Goal: Task Accomplishment & Management: Manage account settings

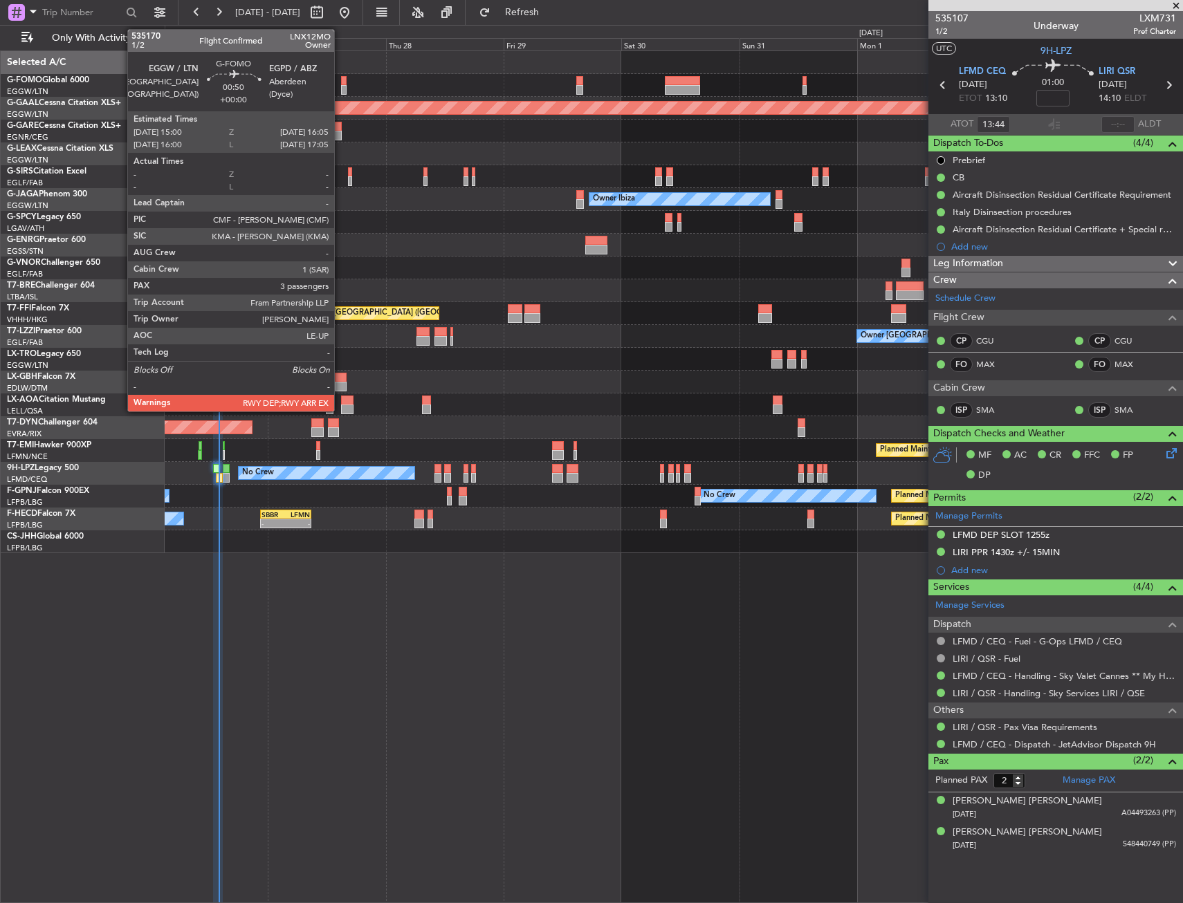
click at [341, 86] on div at bounding box center [344, 90] width 6 height 10
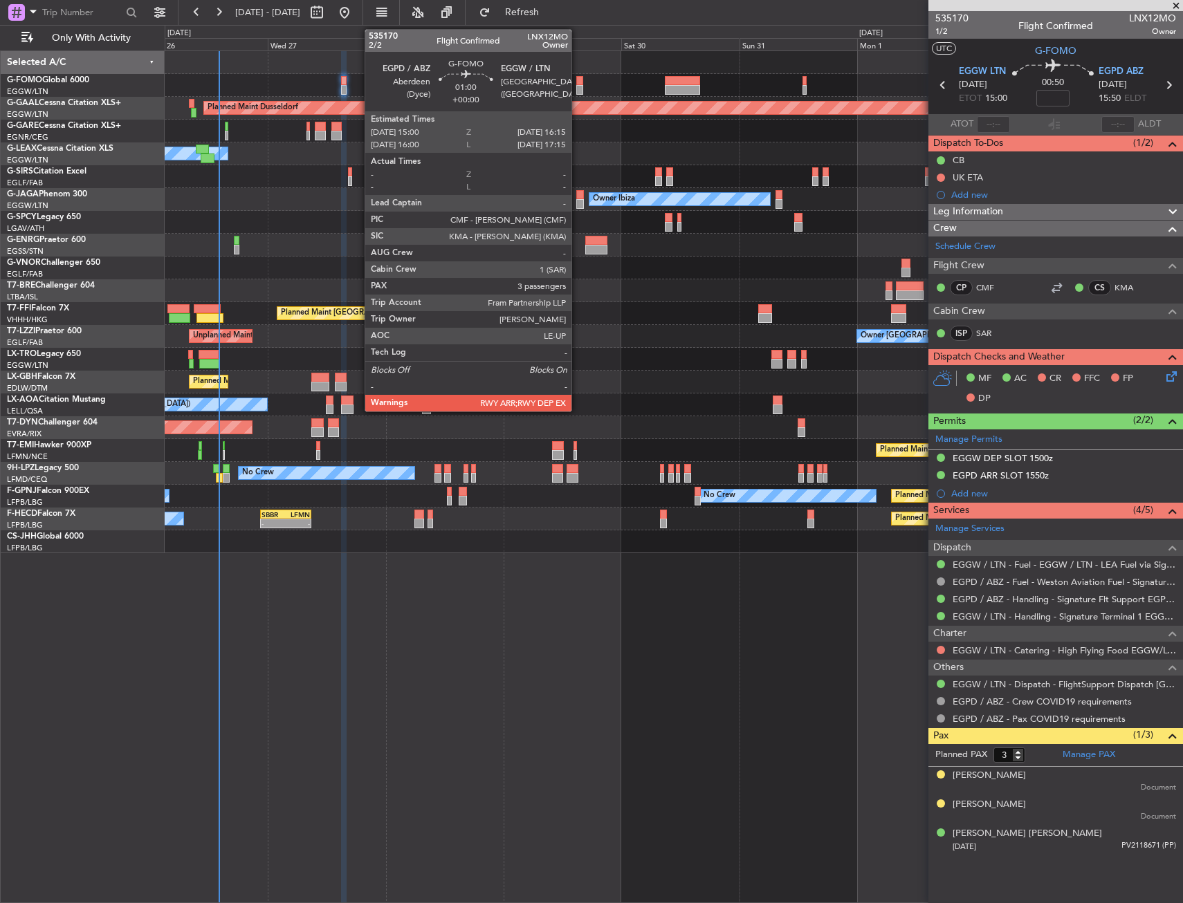
click at [577, 84] on div at bounding box center [579, 81] width 6 height 10
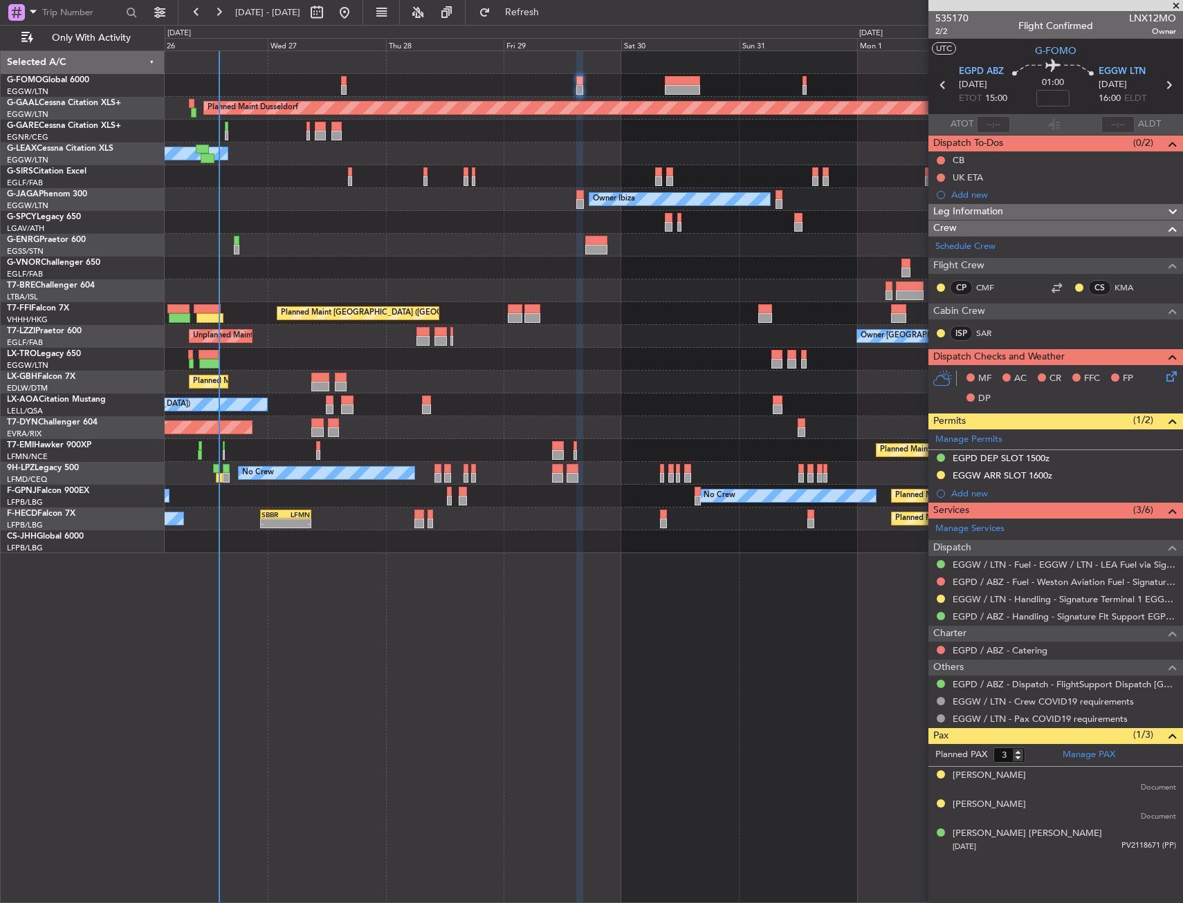
click at [256, 270] on div at bounding box center [673, 268] width 1017 height 23
click at [998, 617] on link "EGPD / ABZ - Handling - Signature Flt Support EGPD / ABZ" at bounding box center [1063, 617] width 223 height 12
click at [346, 610] on div "Planned Maint Dusseldorf Owner Unplanned Maint [GEOGRAPHIC_DATA] ([GEOGRAPHIC_D…" at bounding box center [674, 476] width 1018 height 853
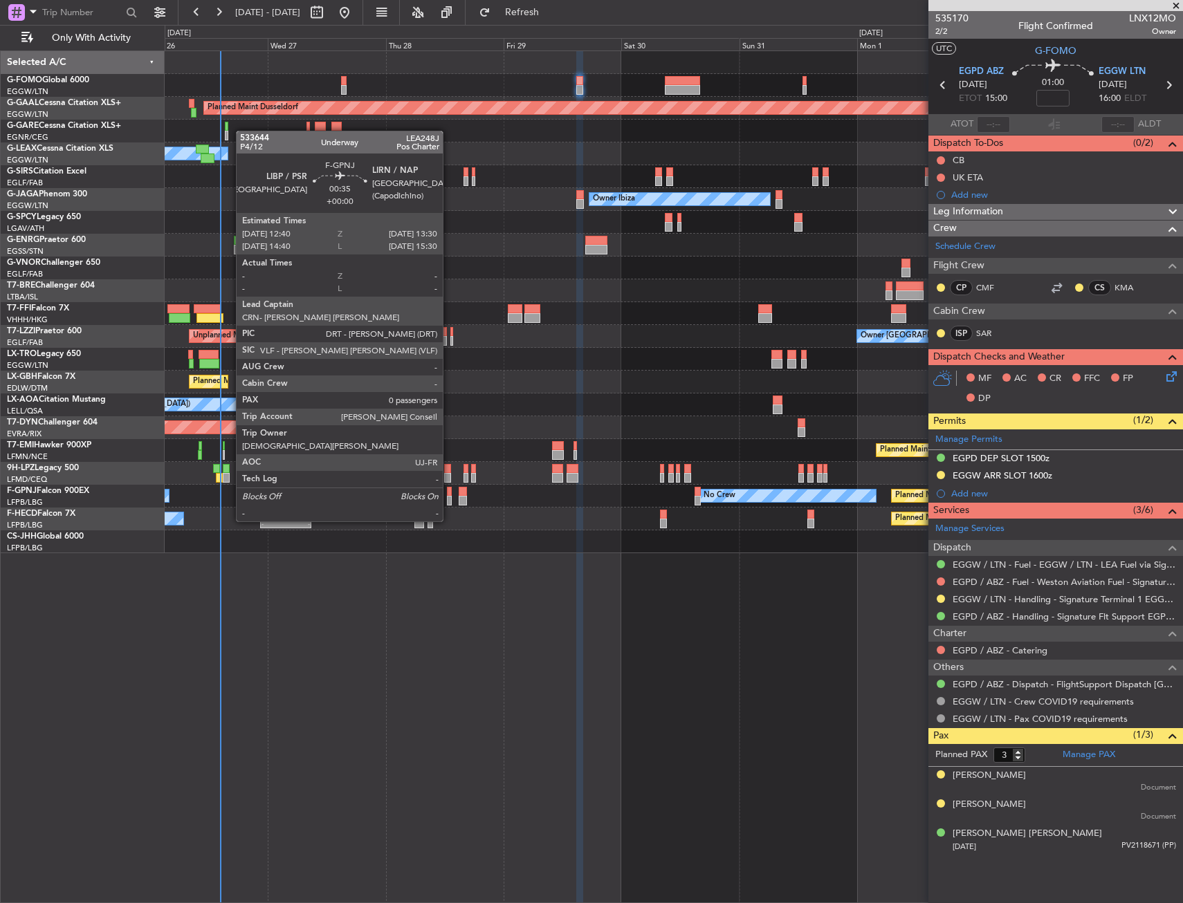
click at [450, 495] on div at bounding box center [449, 492] width 4 height 10
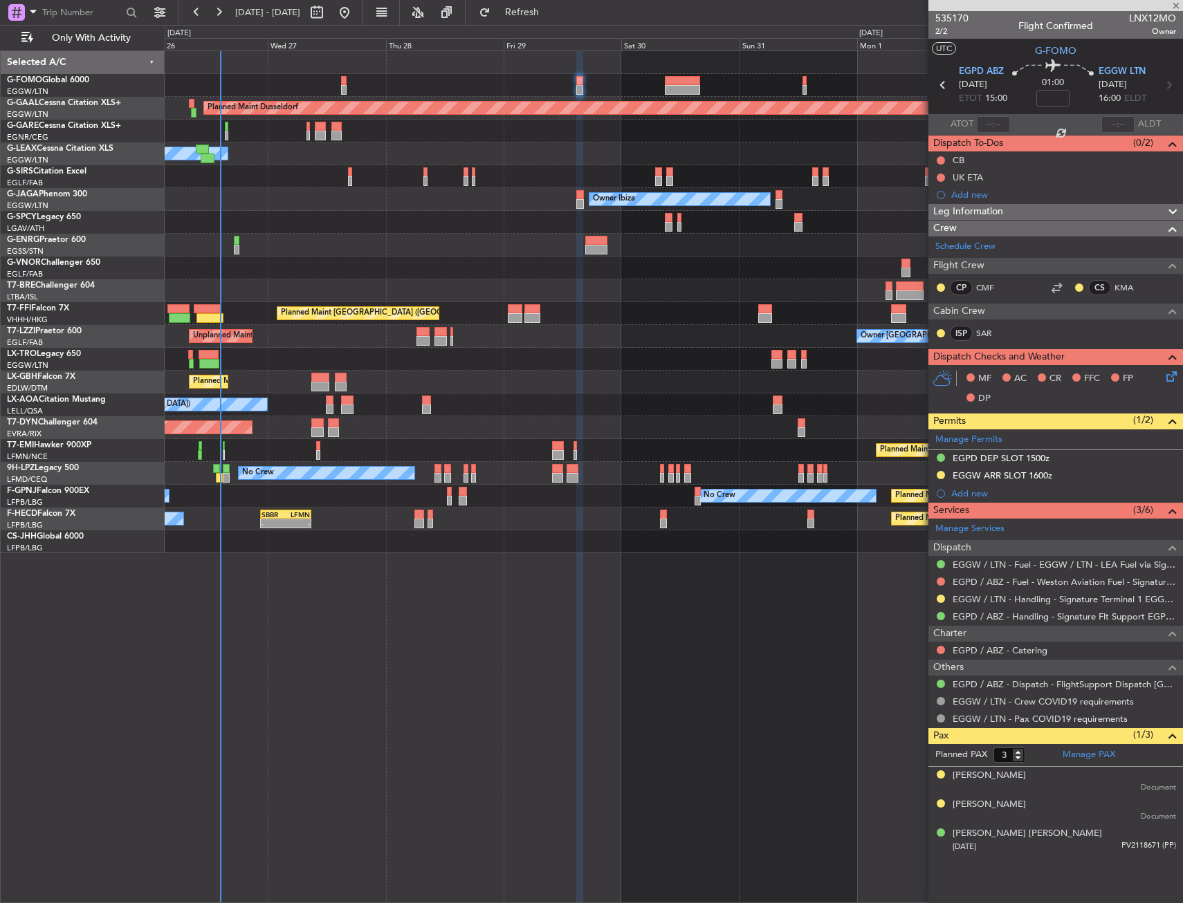
type input "0"
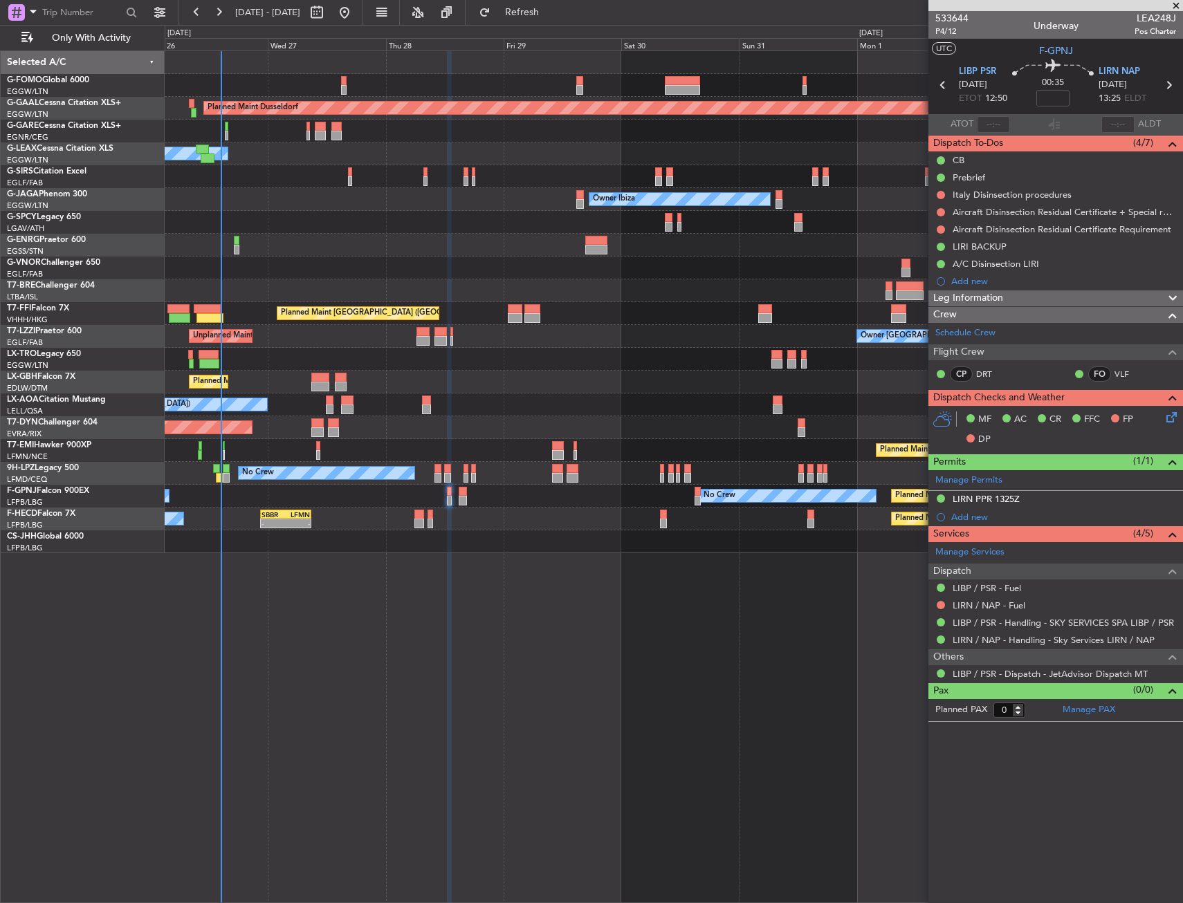
click at [425, 646] on div "Planned Maint Dusseldorf Owner Unplanned Maint [GEOGRAPHIC_DATA] ([GEOGRAPHIC_D…" at bounding box center [674, 476] width 1018 height 853
click at [943, 251] on nimbus-traffic-light at bounding box center [940, 246] width 11 height 11
click at [943, 249] on button at bounding box center [940, 247] width 8 height 8
click at [936, 322] on span "Cancelled" at bounding box center [942, 329] width 39 height 14
click at [1160, 84] on icon at bounding box center [1168, 85] width 18 height 18
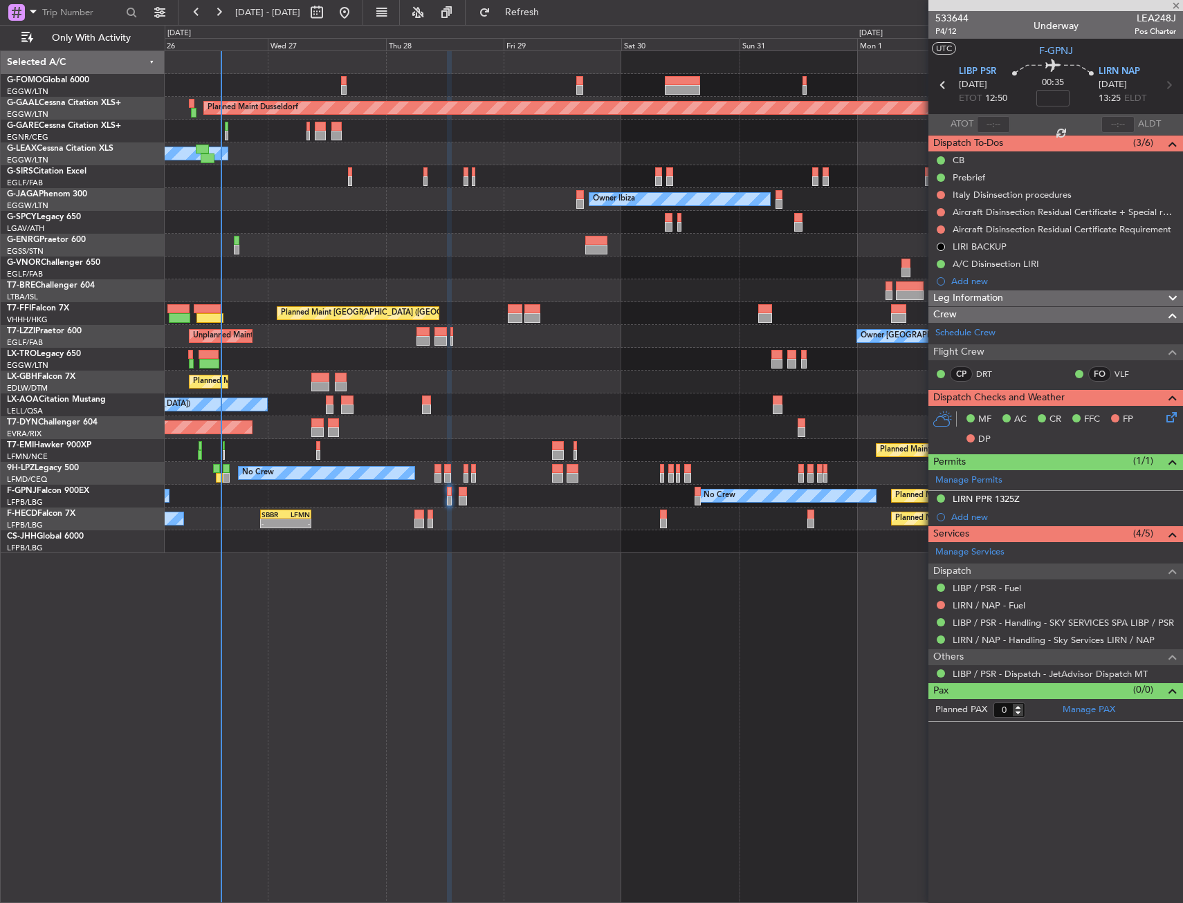
type input "+00:10"
type input "4"
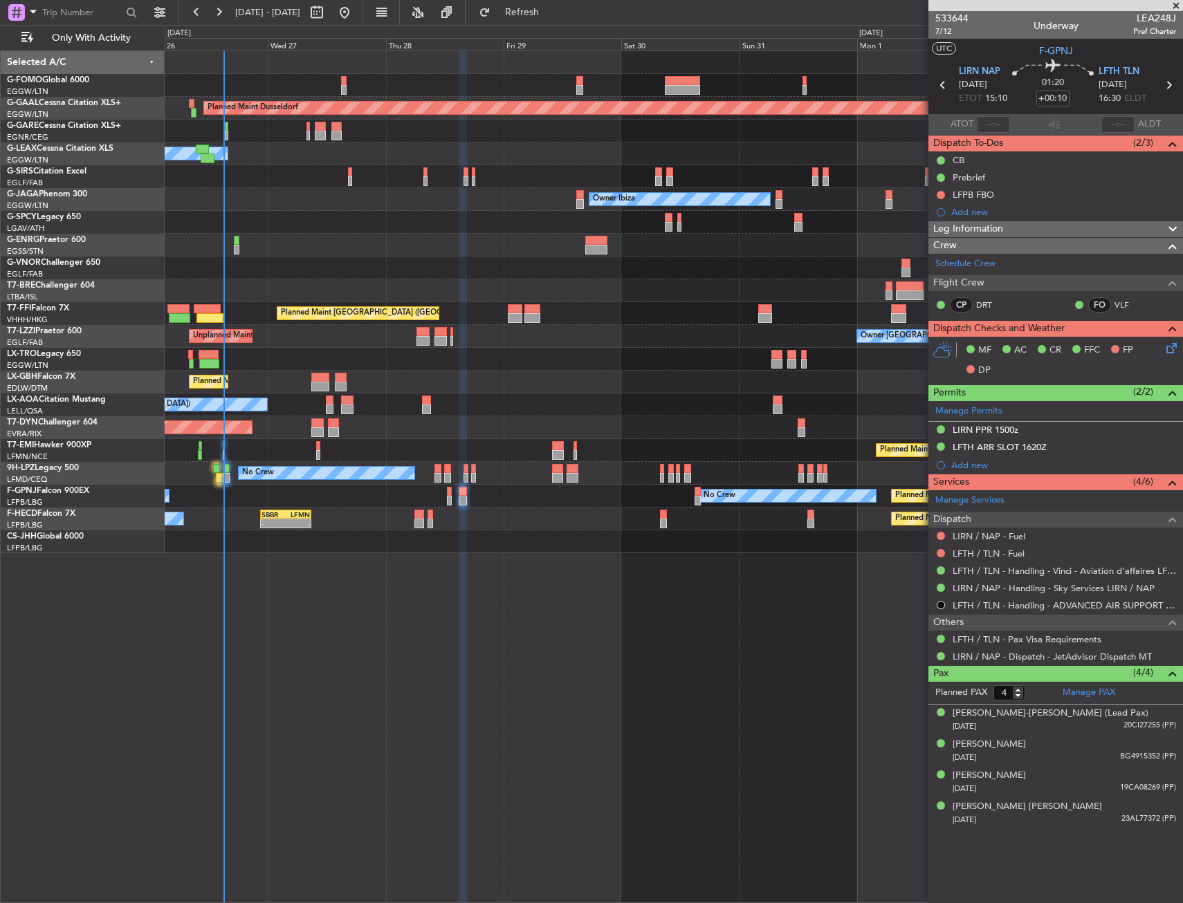
click at [325, 757] on div "Planned Maint Dusseldorf Owner Unplanned Maint [GEOGRAPHIC_DATA] ([GEOGRAPHIC_D…" at bounding box center [674, 476] width 1018 height 853
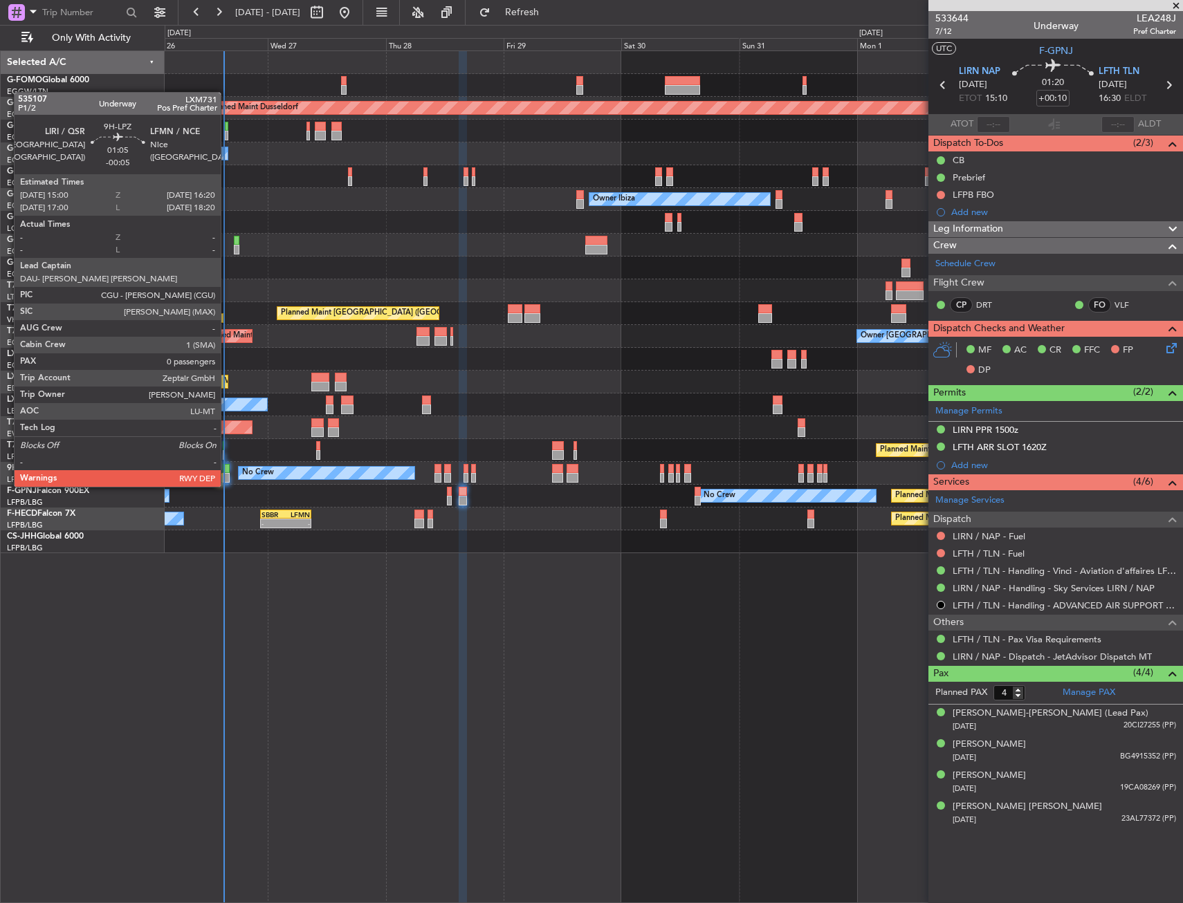
click at [230, 473] on div at bounding box center [226, 478] width 7 height 10
type input "-00:05"
type input "0"
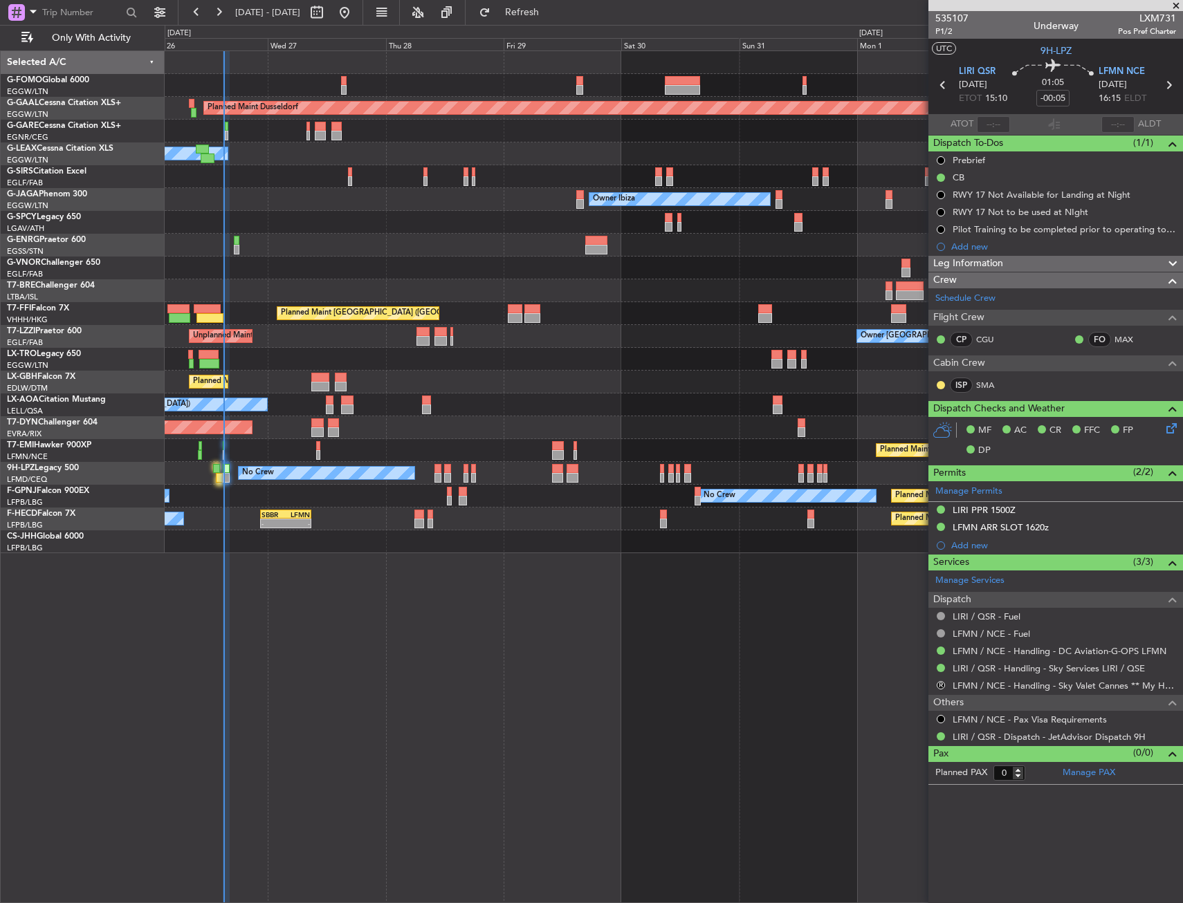
click at [534, 701] on div "Planned Maint Dusseldorf Owner Unplanned Maint [GEOGRAPHIC_DATA] ([GEOGRAPHIC_D…" at bounding box center [674, 476] width 1018 height 853
click at [505, 690] on div "Planned Maint Dusseldorf Owner Unplanned Maint [GEOGRAPHIC_DATA] ([GEOGRAPHIC_D…" at bounding box center [674, 476] width 1018 height 853
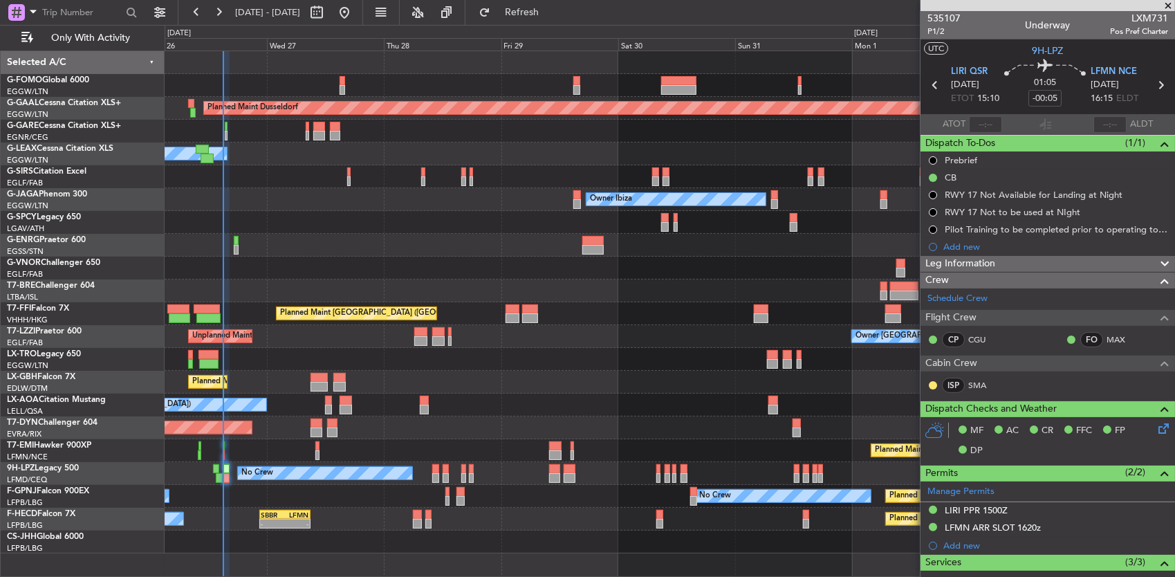
click at [273, 169] on div "Unplanned Maint Oxford ([GEOGRAPHIC_DATA])" at bounding box center [670, 176] width 1010 height 23
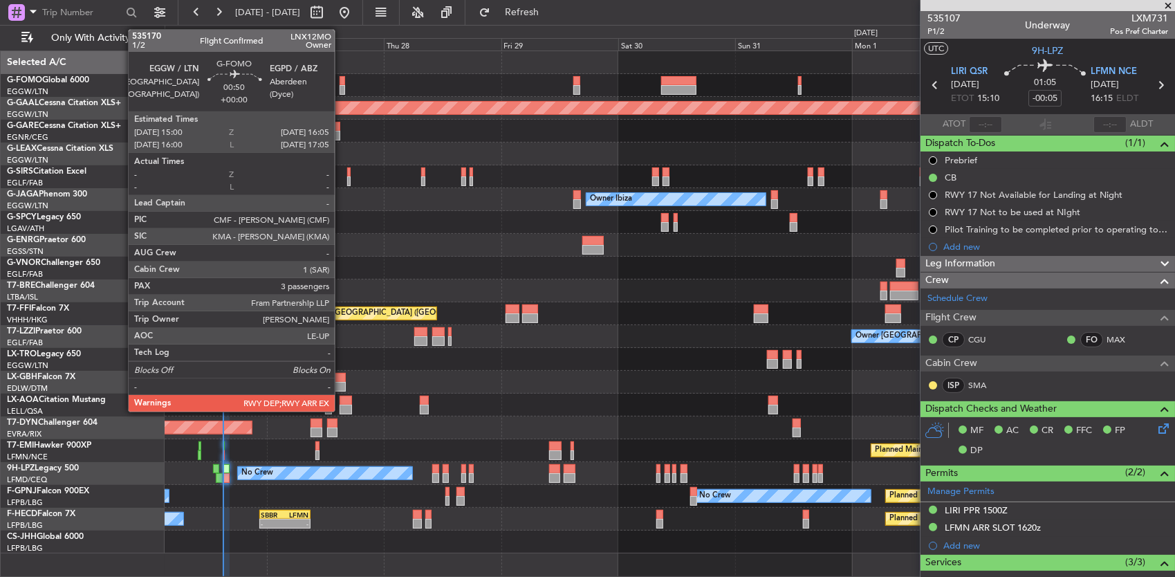
click at [342, 80] on div at bounding box center [343, 81] width 6 height 10
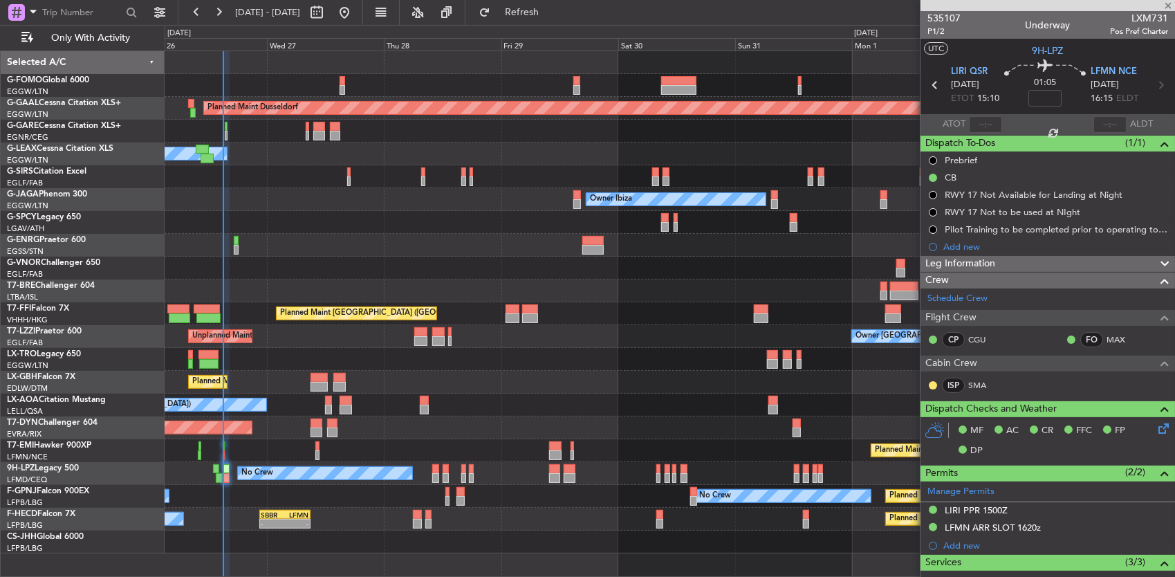
type input "3"
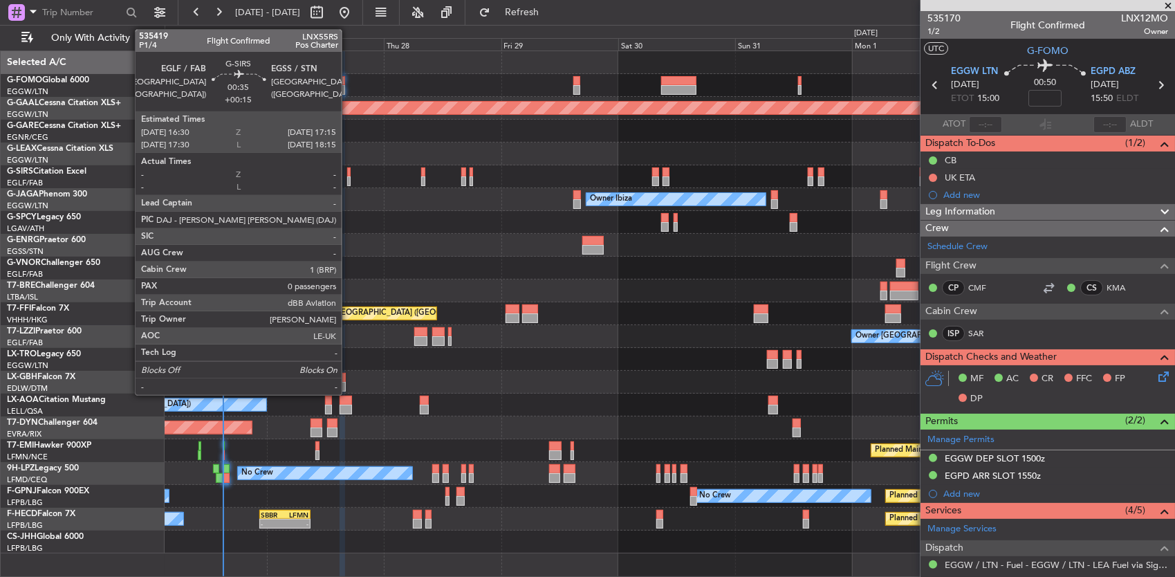
click at [349, 174] on div at bounding box center [349, 172] width 4 height 10
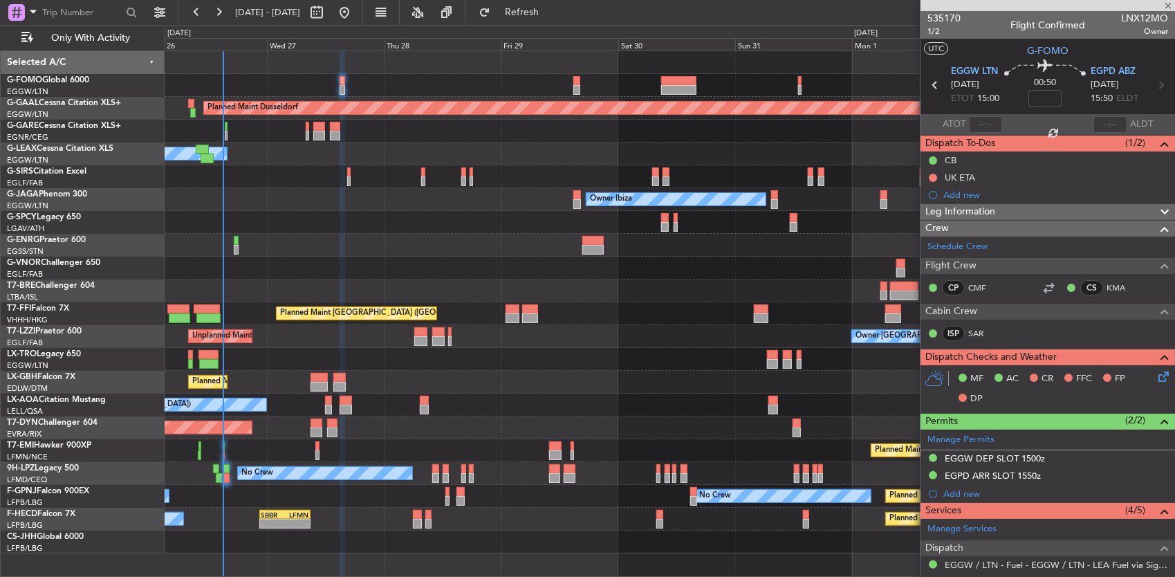
type input "+00:15"
type input "0"
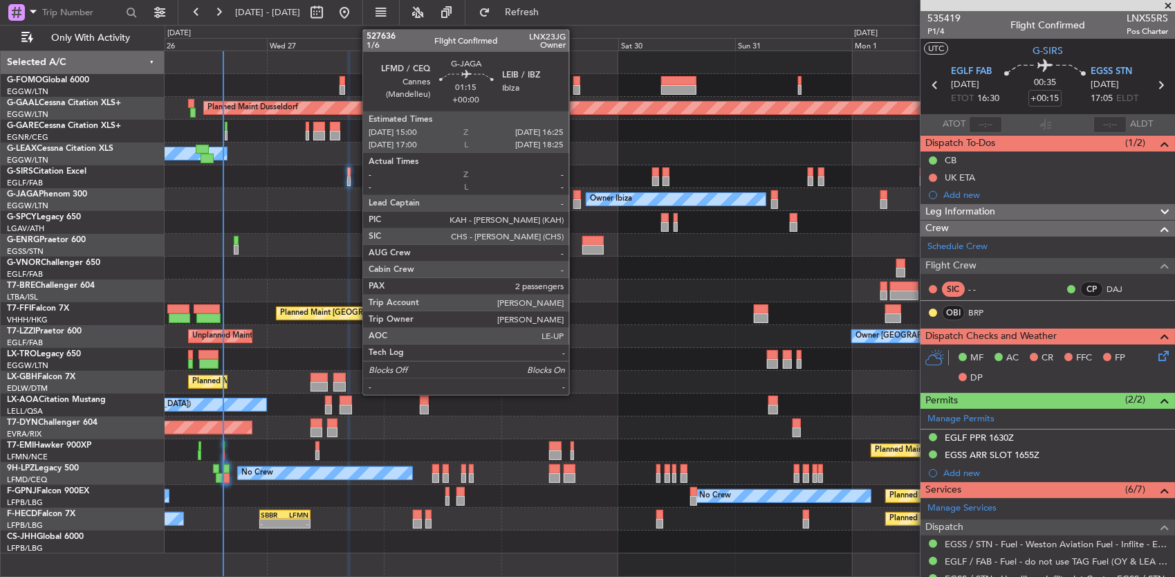
click at [576, 197] on div at bounding box center [576, 195] width 7 height 10
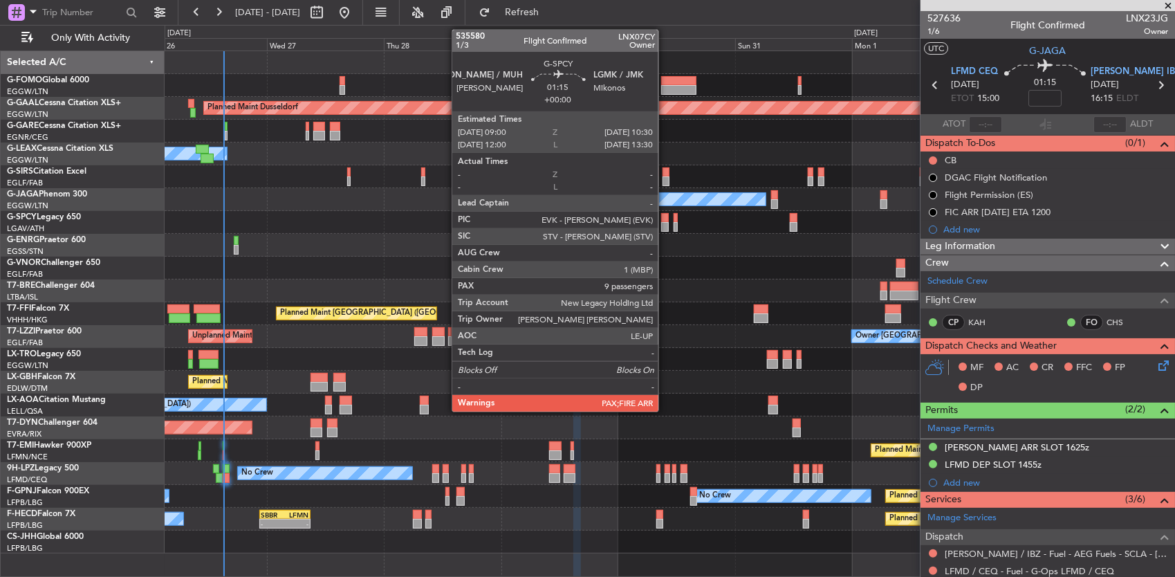
click at [665, 226] on div at bounding box center [665, 227] width 8 height 10
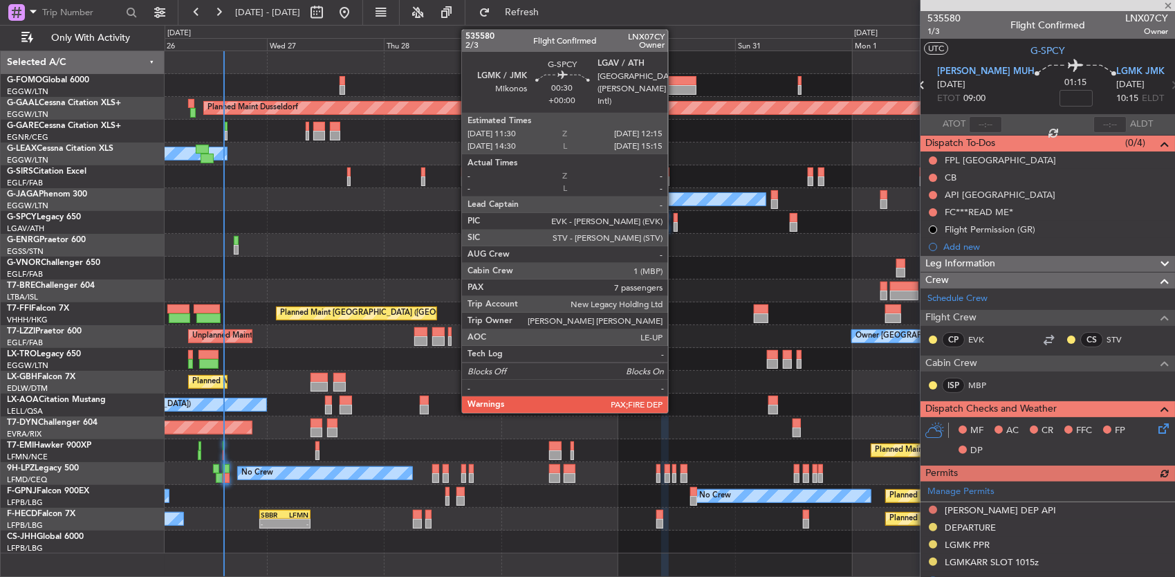
click at [675, 222] on div at bounding box center [676, 227] width 4 height 10
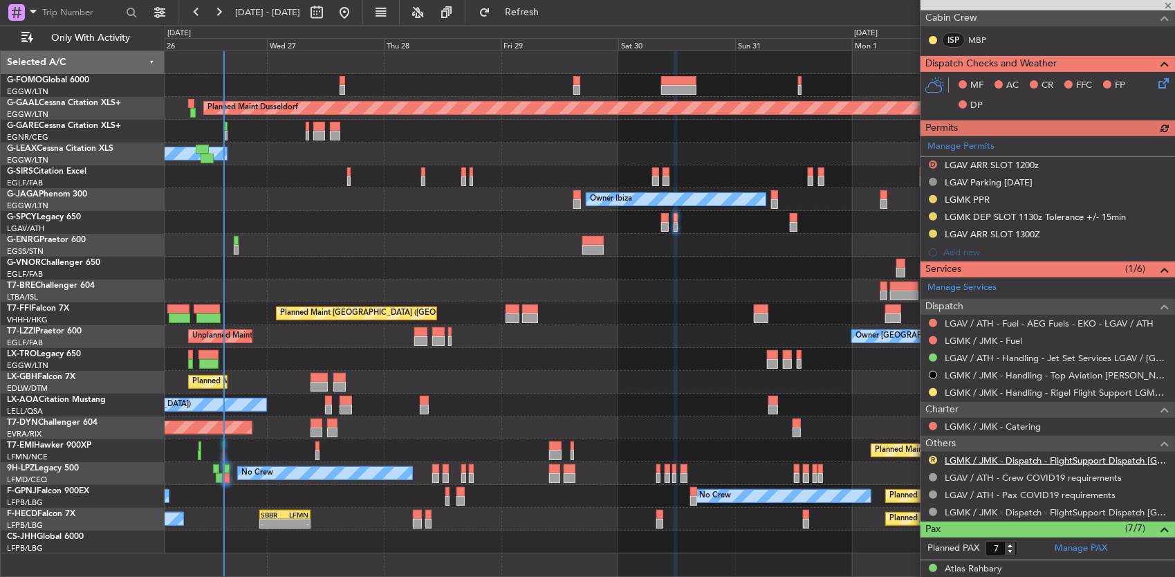
scroll to position [346, 0]
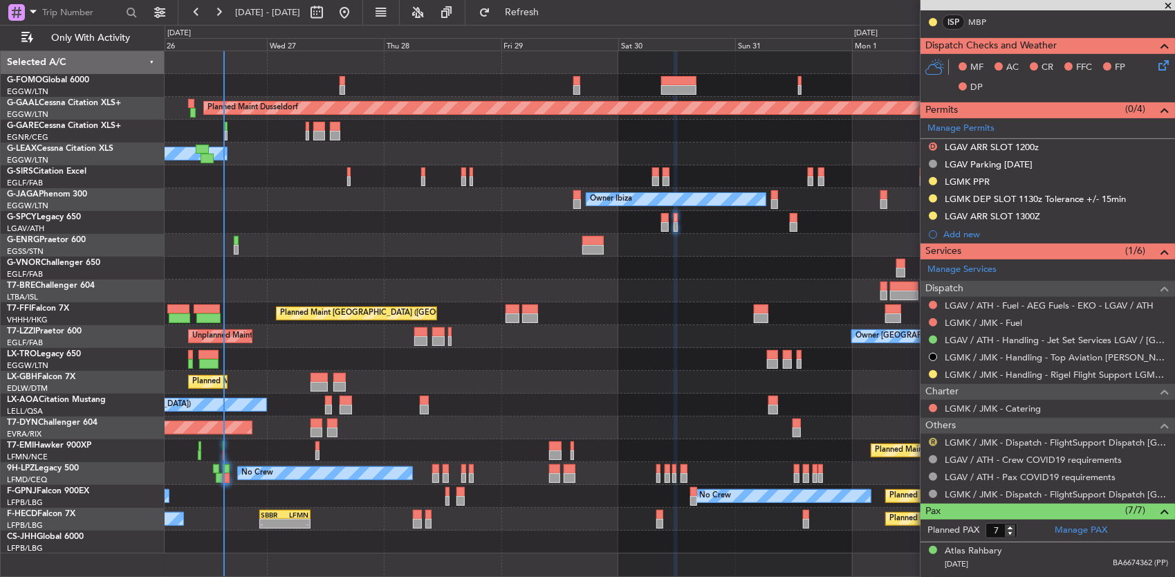
click at [933, 438] on button "R" at bounding box center [933, 442] width 8 height 8
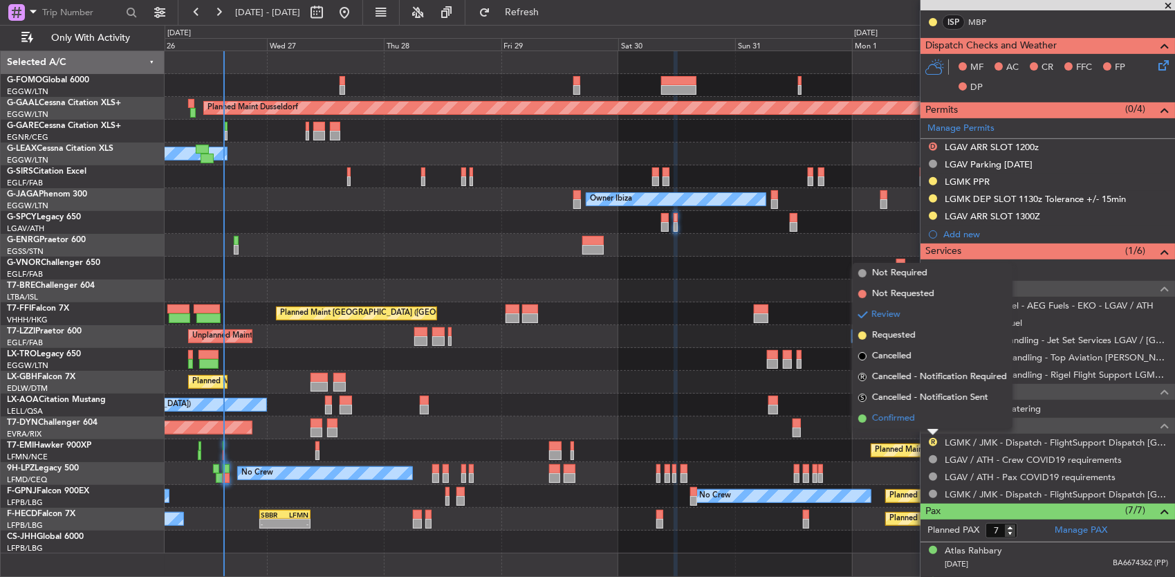
click at [921, 413] on li "Confirmed" at bounding box center [933, 418] width 160 height 21
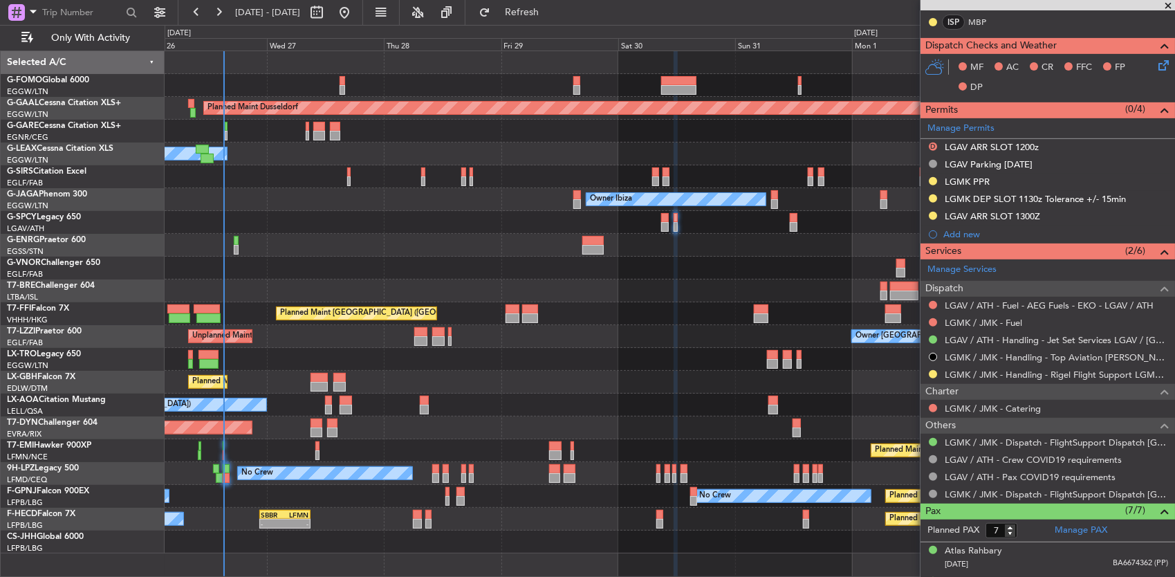
click at [340, 231] on div at bounding box center [670, 222] width 1010 height 23
click at [239, 247] on div at bounding box center [670, 245] width 1010 height 23
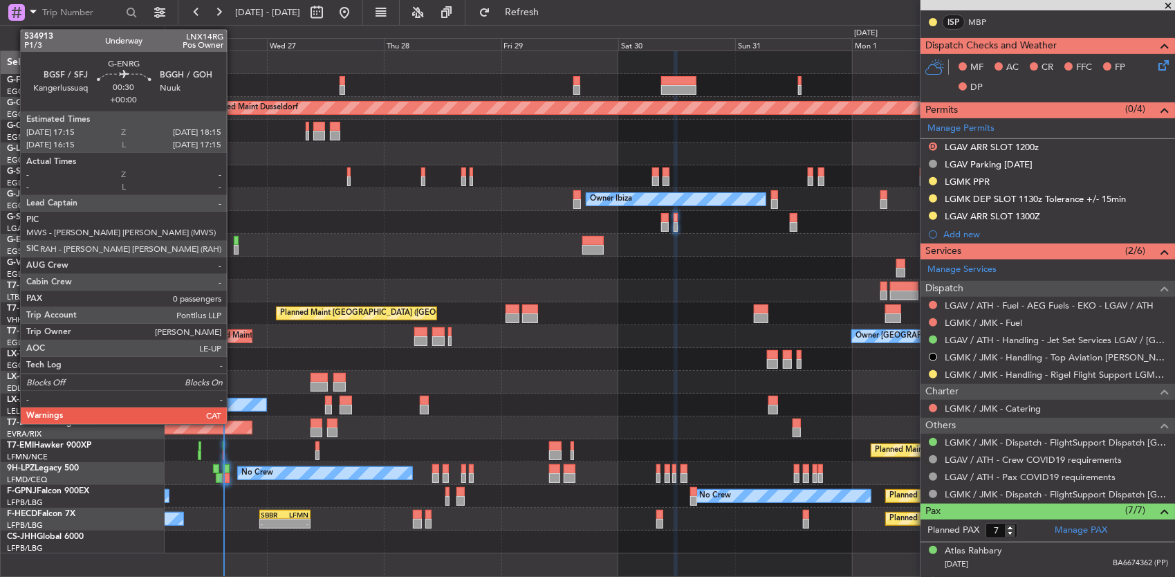
click at [234, 246] on div at bounding box center [237, 250] width 6 height 10
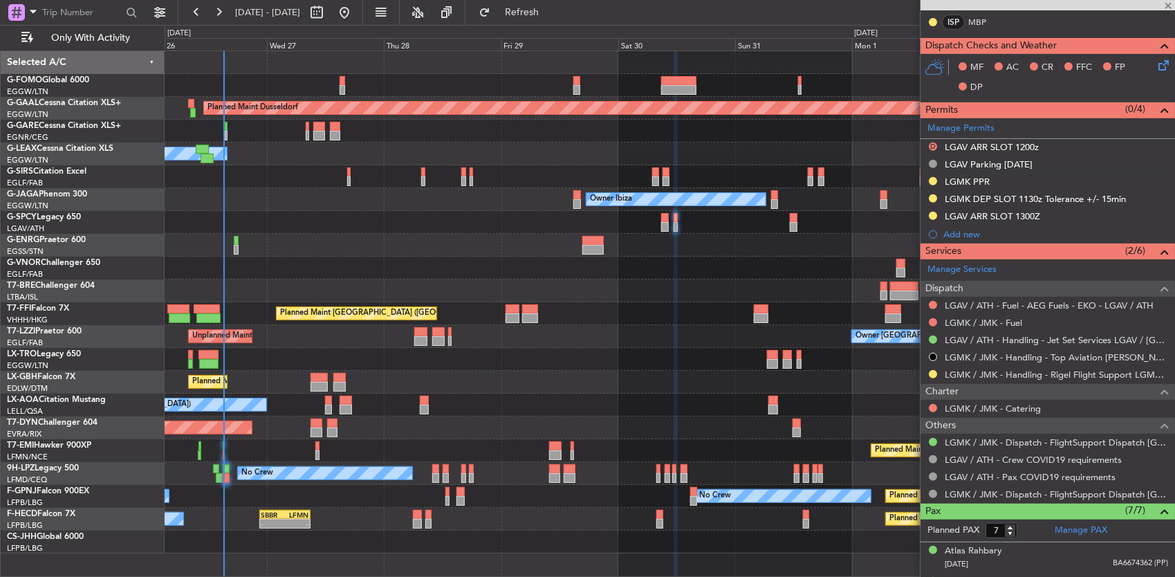
type input "0"
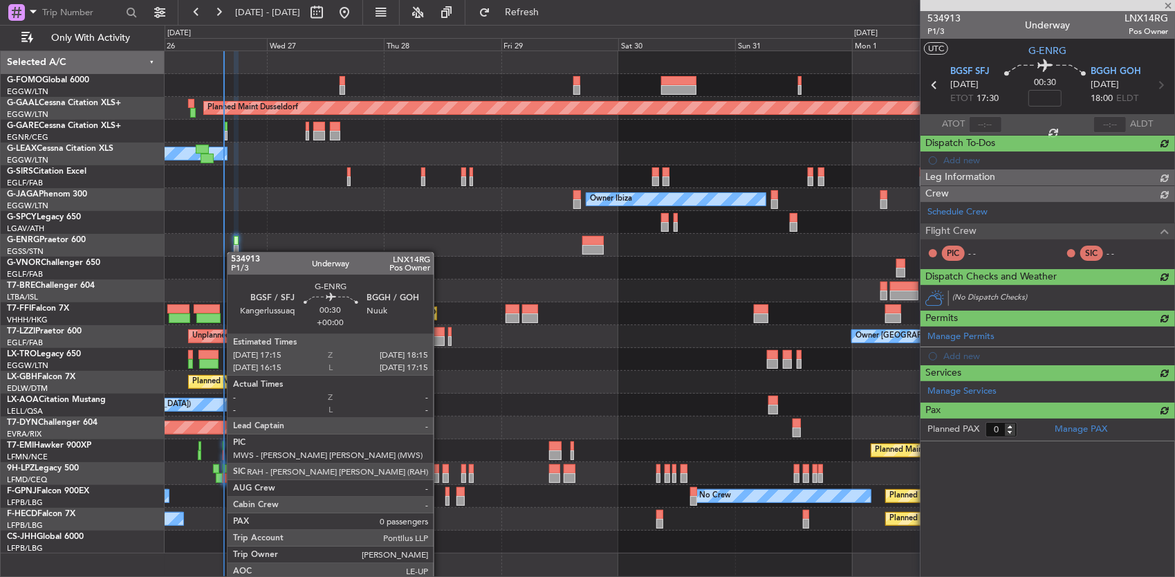
scroll to position [0, 0]
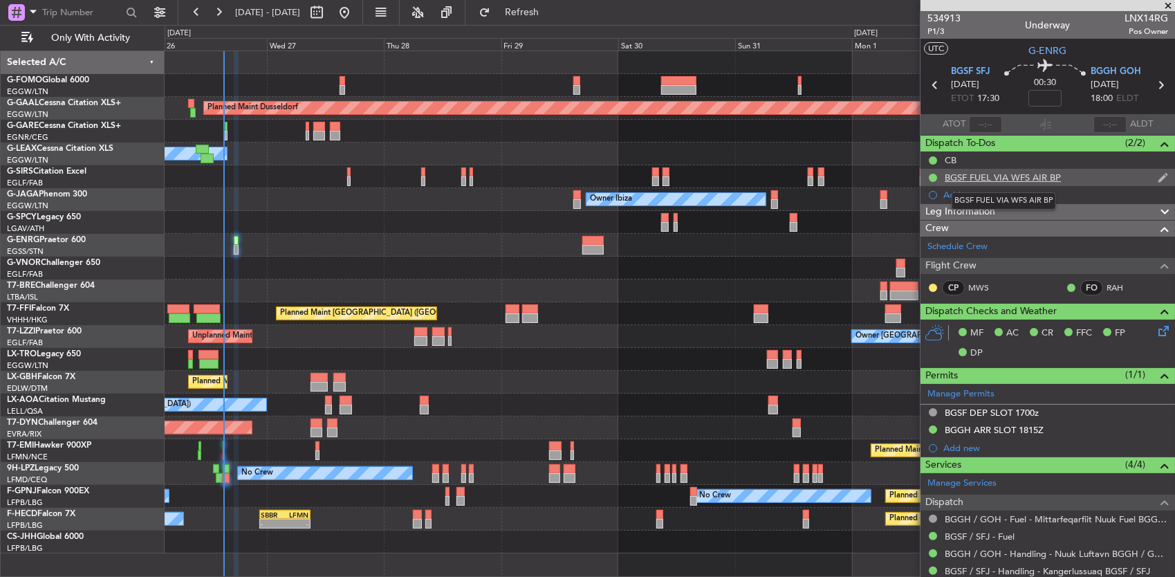
click at [1039, 179] on div "BGSF FUEL VIA WFS AIR BP" at bounding box center [1003, 178] width 116 height 12
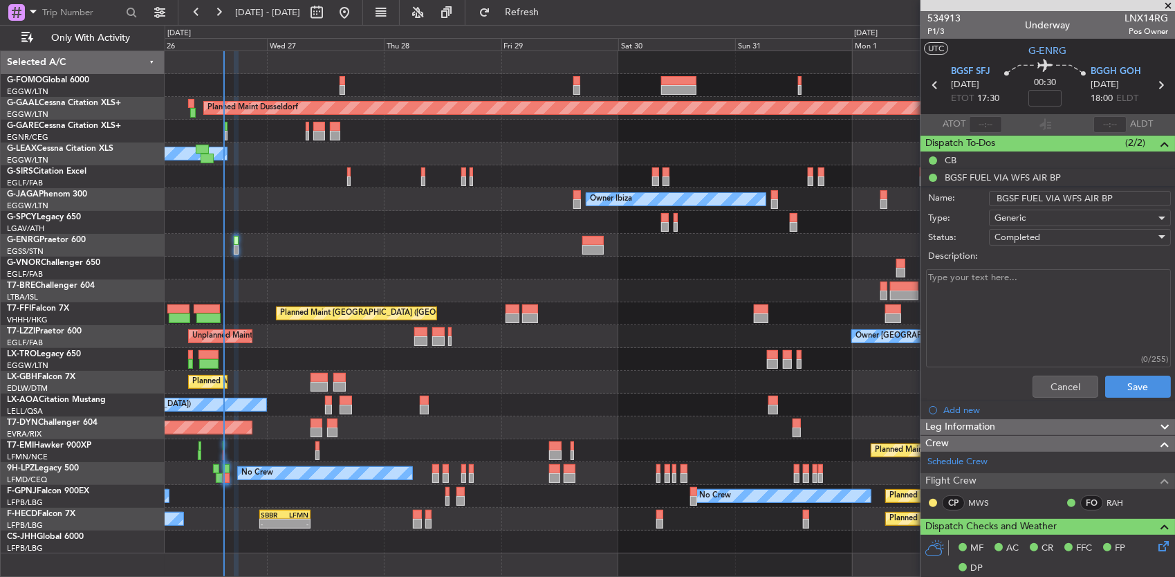
click at [1082, 194] on input "BGSF FUEL VIA WFS AIR BP" at bounding box center [1080, 198] width 182 height 15
drag, startPoint x: 1082, startPoint y: 194, endPoint x: 1104, endPoint y: 196, distance: 21.5
click at [1104, 196] on input "BGSF FUEL VIA WFS AIR BP" at bounding box center [1080, 198] width 182 height 15
type input "BGSF FUEL VIA WFS"
click at [1129, 396] on button "Save" at bounding box center [1138, 387] width 66 height 22
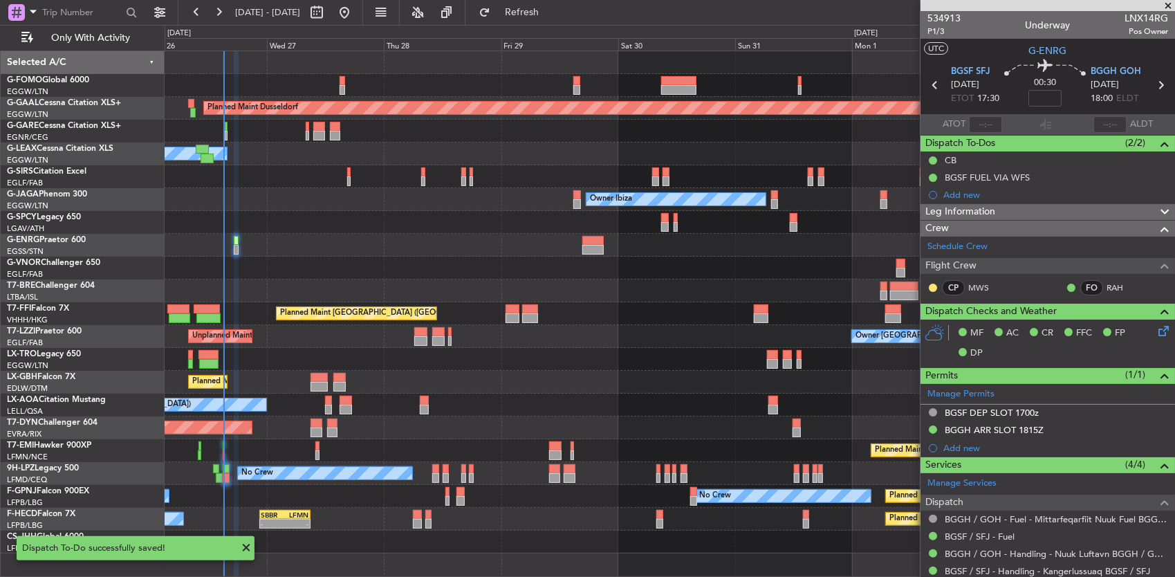
click at [246, 548] on span at bounding box center [246, 547] width 17 height 17
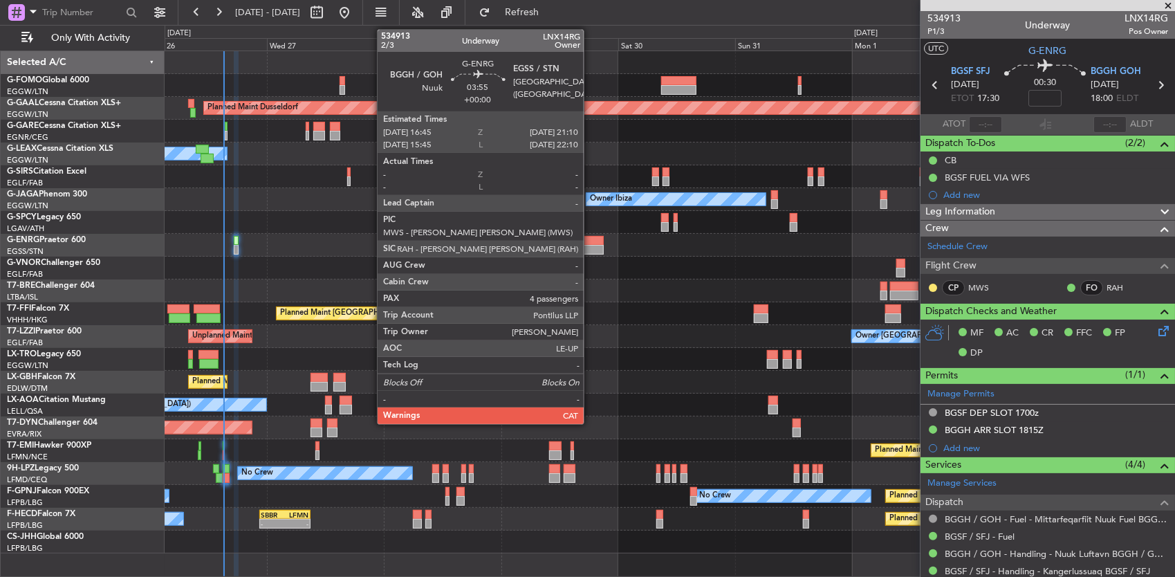
click at [591, 246] on div at bounding box center [593, 250] width 22 height 10
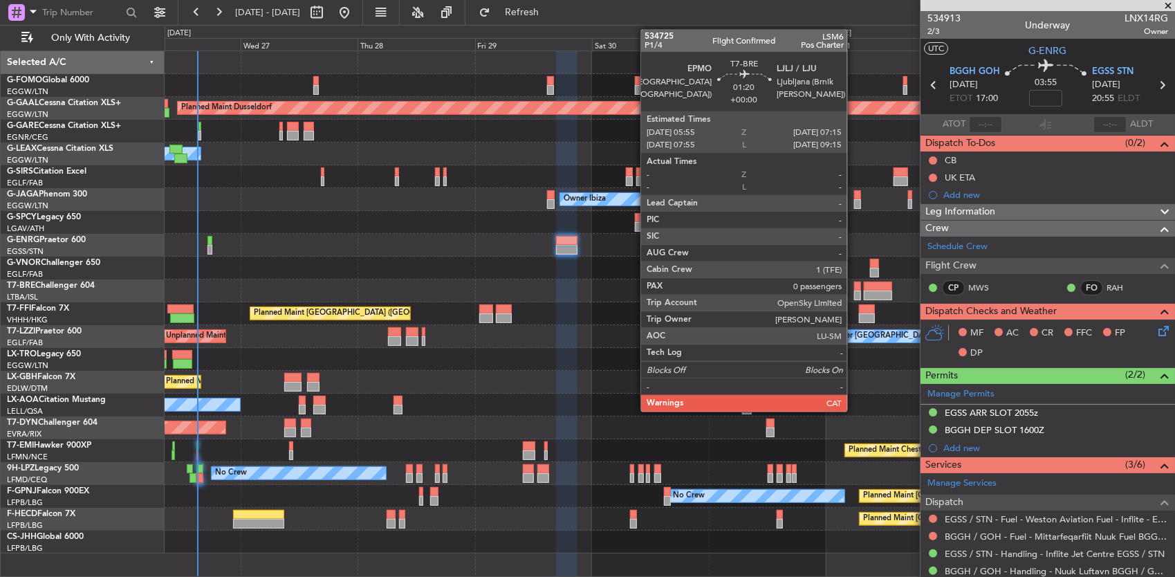
click at [854, 287] on div at bounding box center [857, 286] width 7 height 10
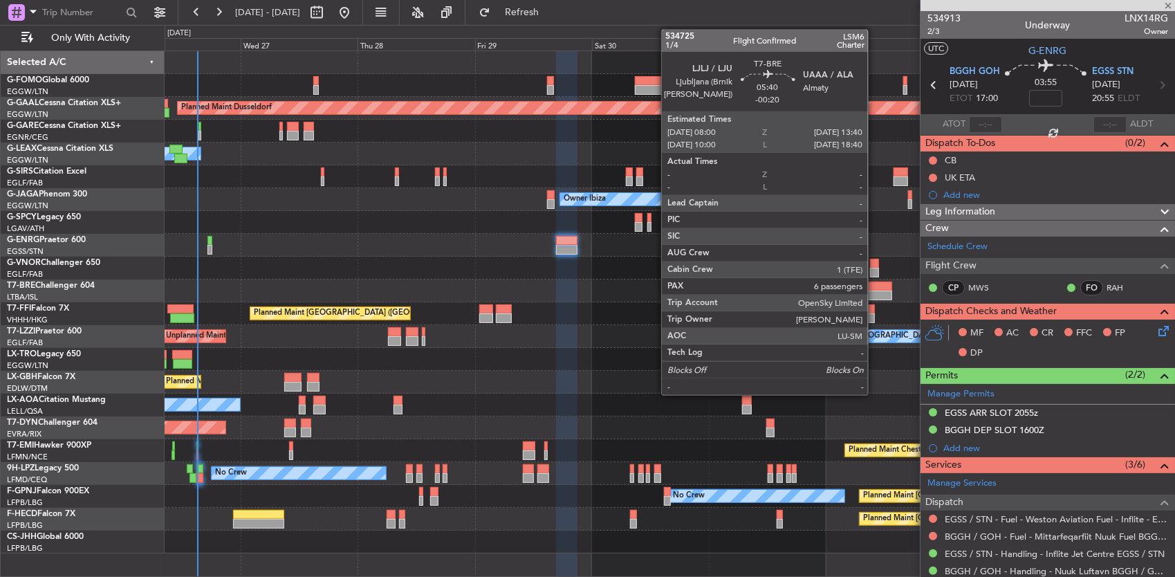
click at [875, 290] on div at bounding box center [878, 295] width 28 height 10
type input "0"
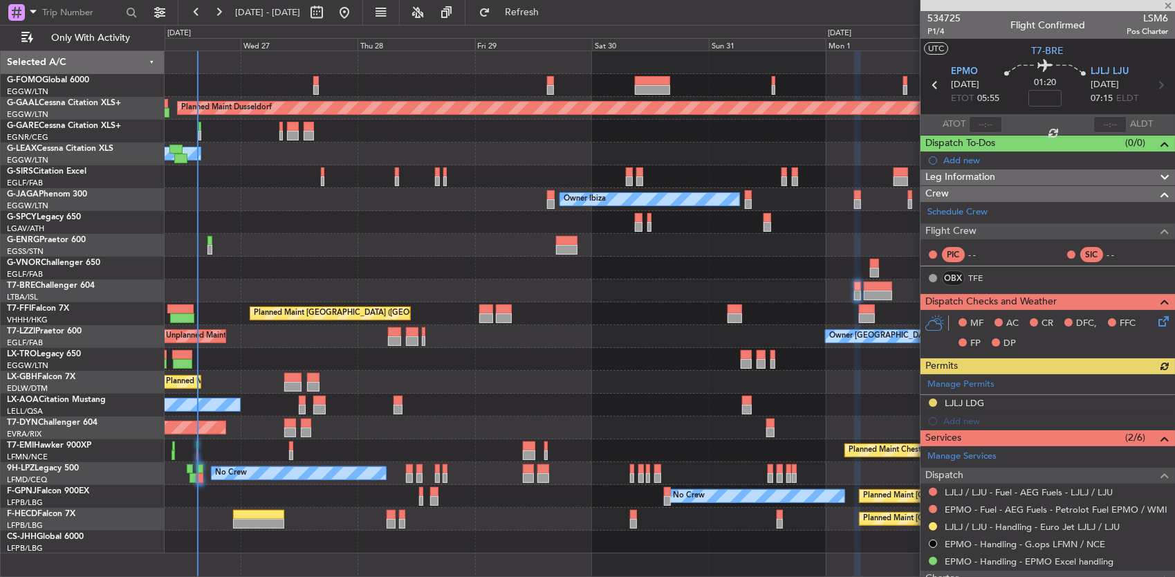
type input "-00:20"
type input "6"
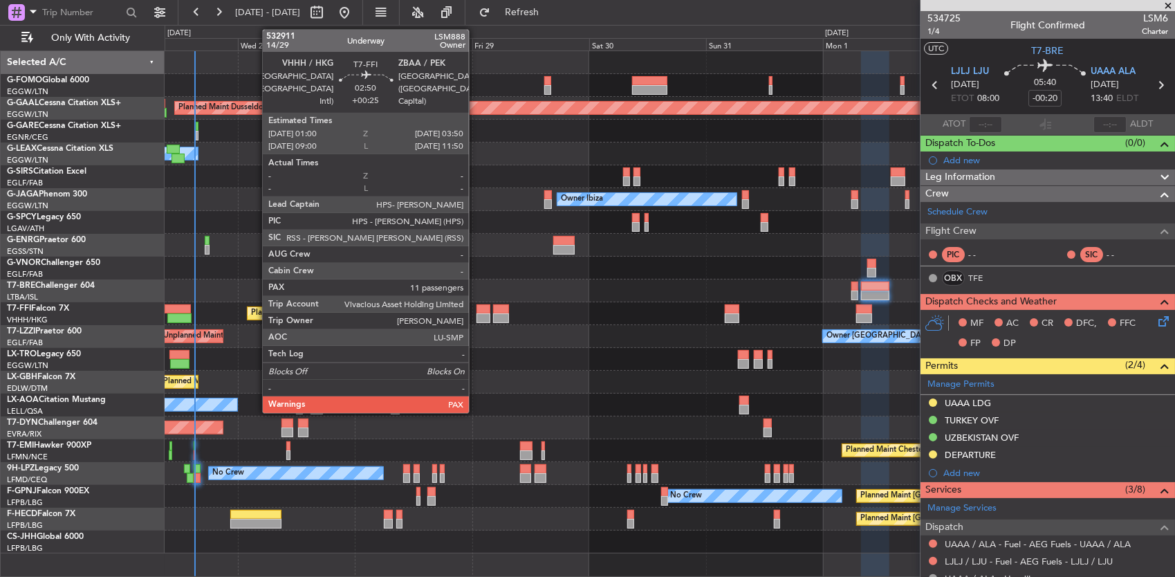
click at [477, 314] on div at bounding box center [484, 318] width 14 height 10
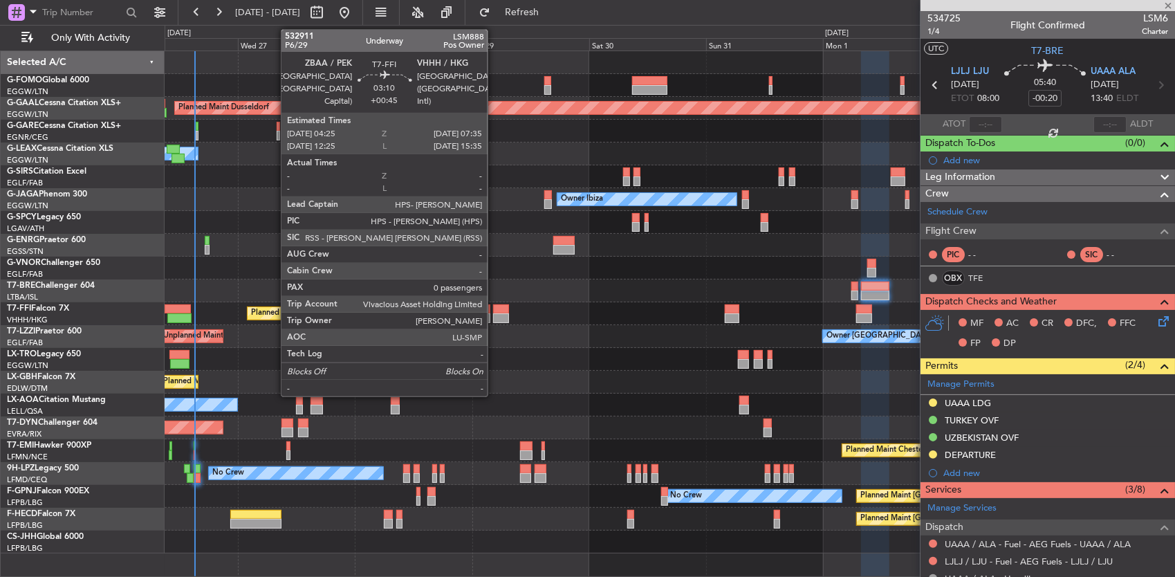
type input "+00:25"
type input "11"
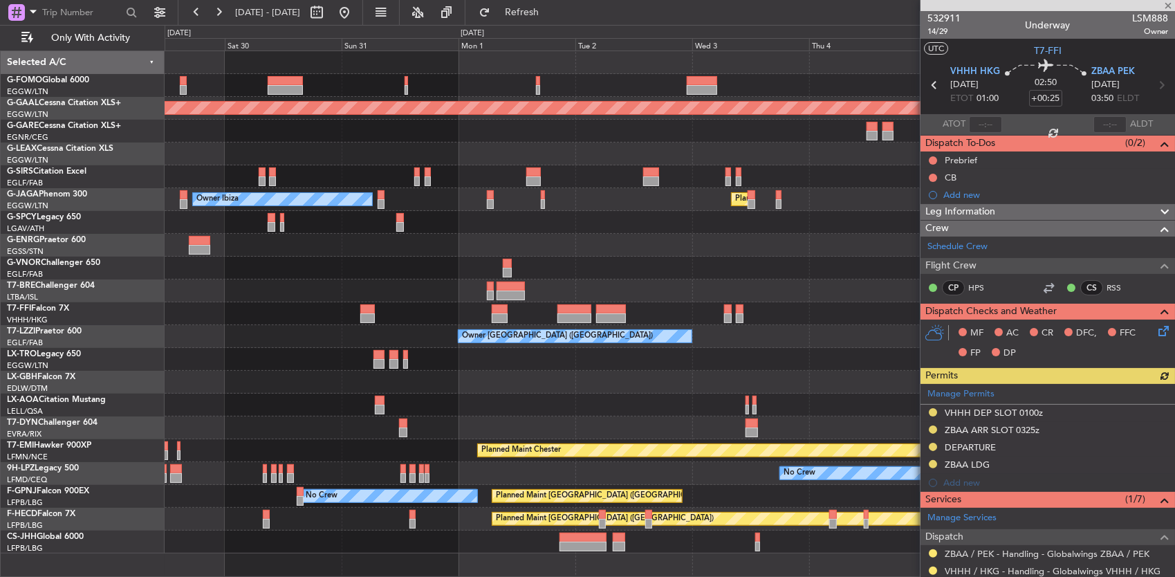
click at [177, 325] on div "Owner [GEOGRAPHIC_DATA] ([GEOGRAPHIC_DATA]) Owner" at bounding box center [670, 336] width 1010 height 23
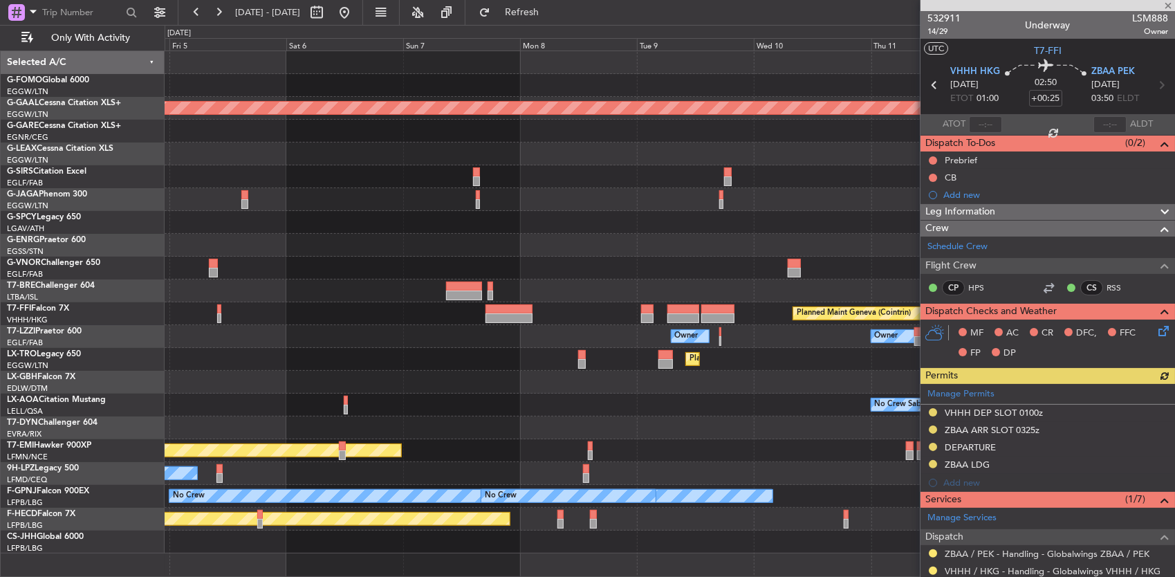
click at [169, 331] on div "Owner Owner Owner London ([GEOGRAPHIC_DATA])" at bounding box center [670, 336] width 1010 height 23
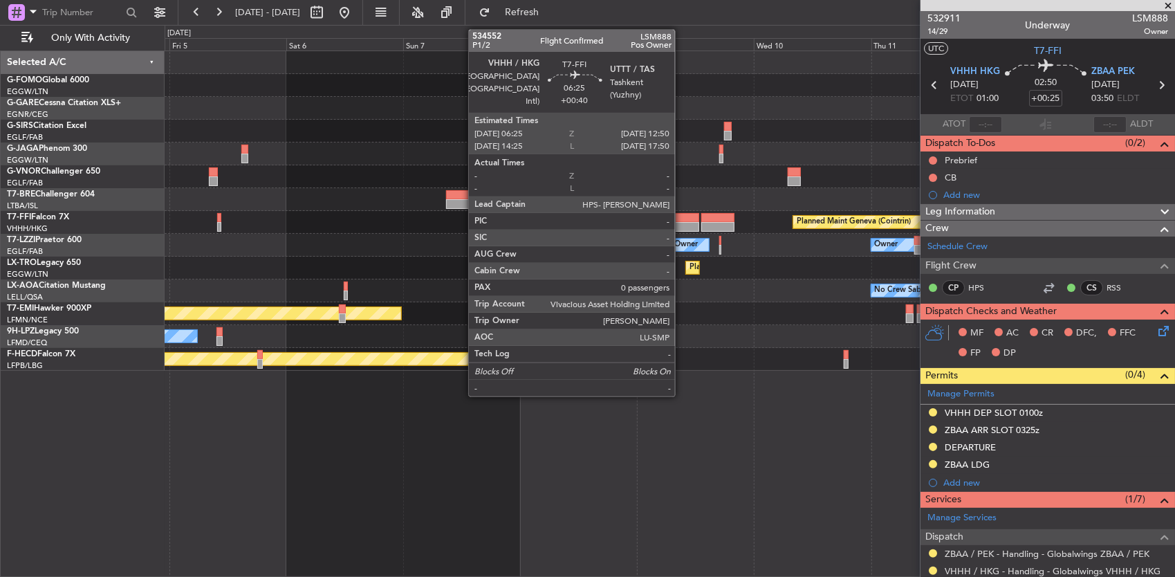
click at [682, 216] on div at bounding box center [683, 218] width 32 height 10
type input "+00:40"
type input "0"
